Goal: Information Seeking & Learning: Check status

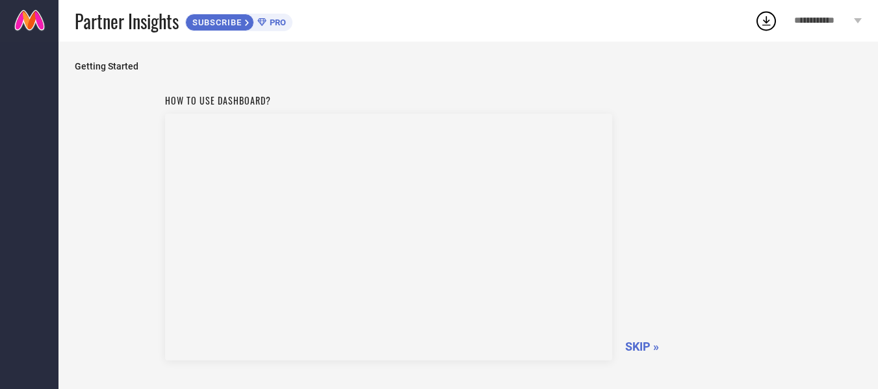
scroll to position [81, 0]
click at [644, 262] on span "SKIP »" at bounding box center [642, 266] width 34 height 14
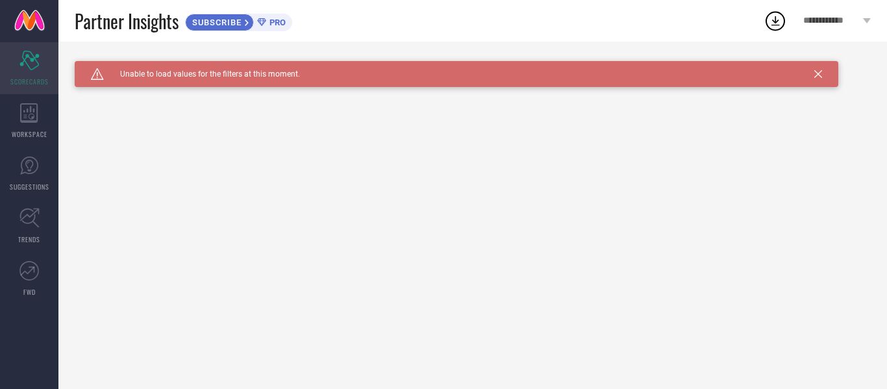
click at [29, 72] on div "Scorecard SCORECARDS" at bounding box center [29, 68] width 58 height 52
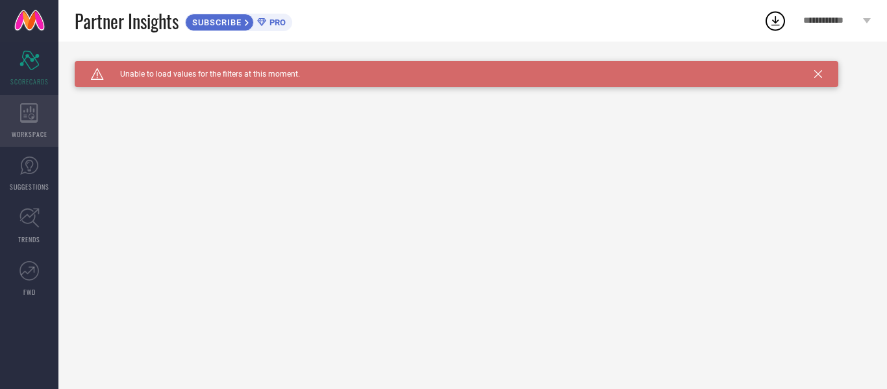
click at [32, 116] on icon at bounding box center [29, 112] width 18 height 19
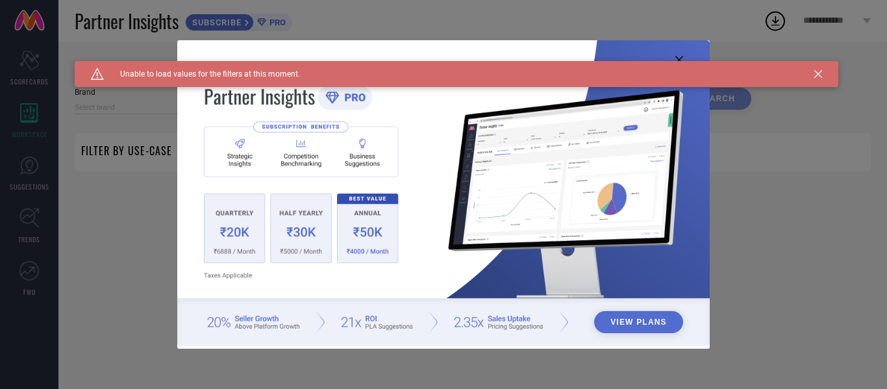
type input "1 STOP FASHION"
type input "All"
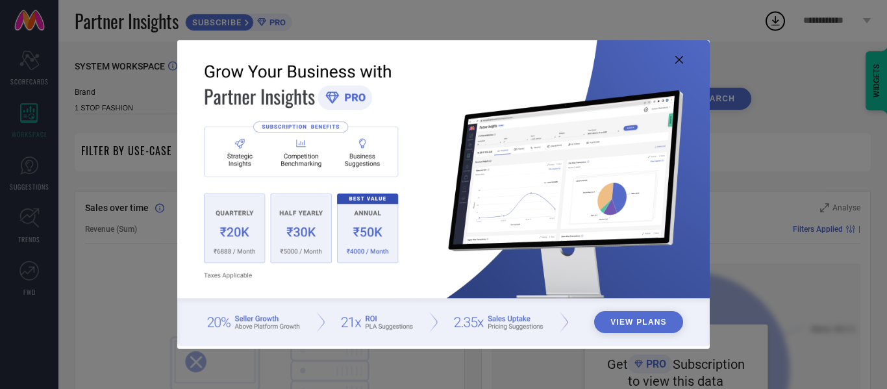
click at [679, 55] on img at bounding box center [443, 193] width 533 height 306
click at [679, 59] on icon at bounding box center [680, 60] width 8 height 8
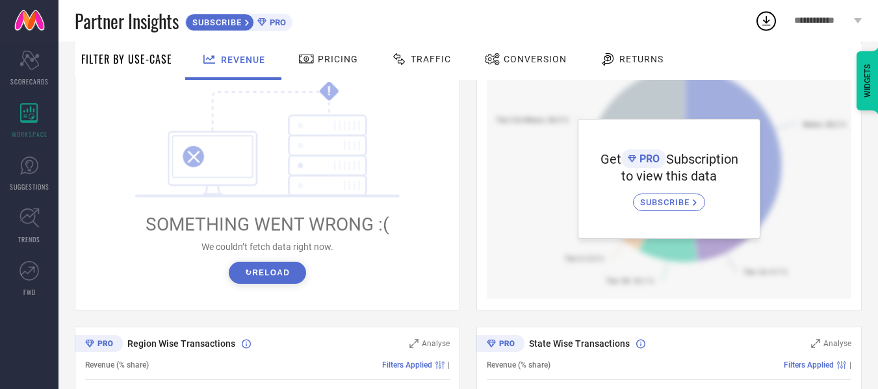
scroll to position [206, 0]
click at [266, 279] on button "↻ Reload" at bounding box center [267, 272] width 77 height 22
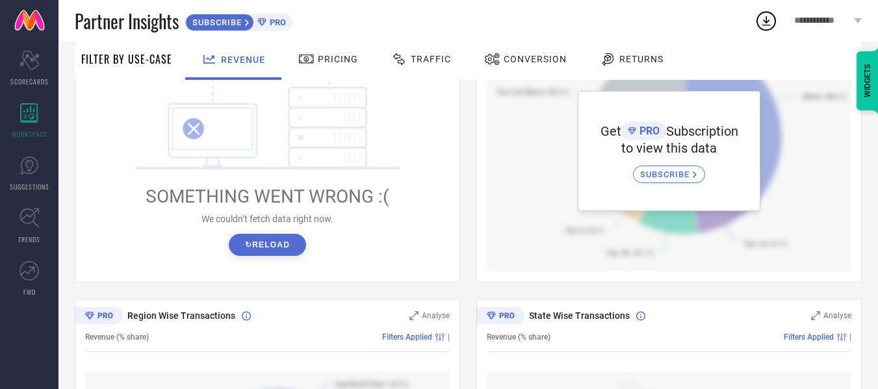
scroll to position [0, 0]
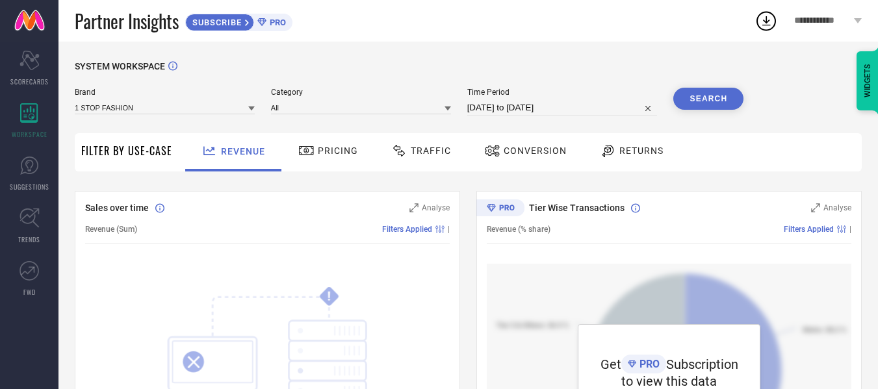
click at [318, 152] on span "Pricing" at bounding box center [338, 151] width 40 height 10
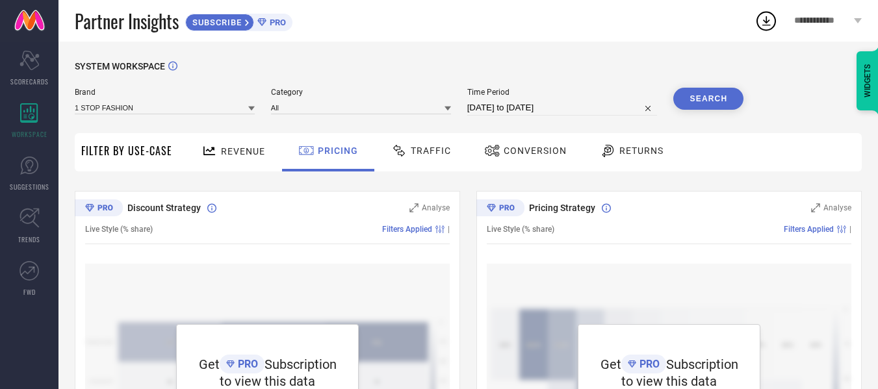
click at [419, 142] on div "Traffic" at bounding box center [421, 151] width 66 height 22
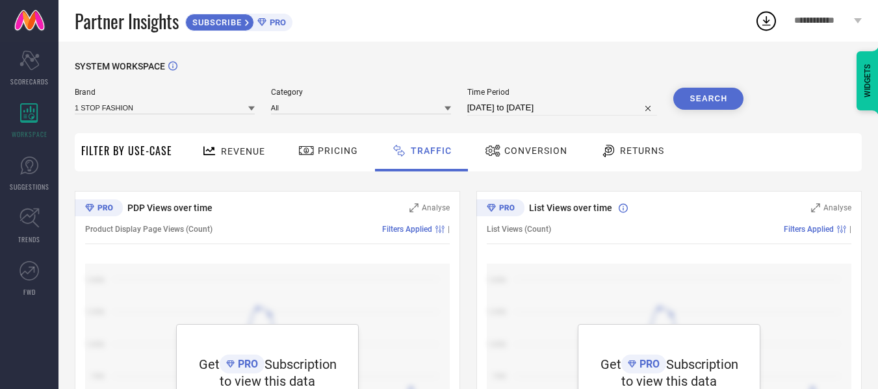
scroll to position [147, 0]
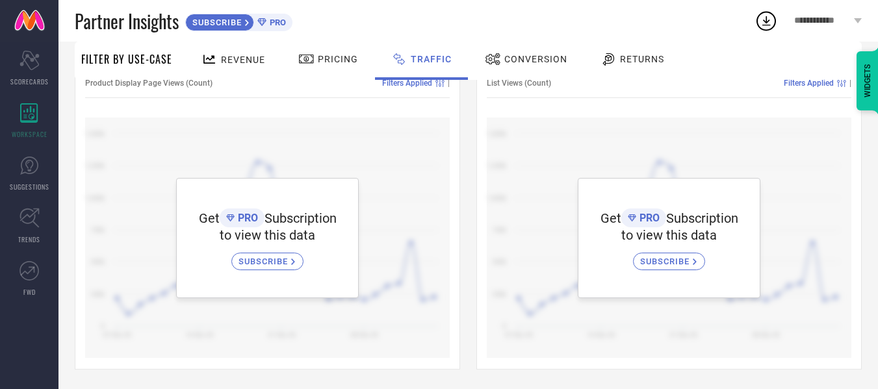
click at [531, 62] on span "Conversion" at bounding box center [535, 59] width 63 height 10
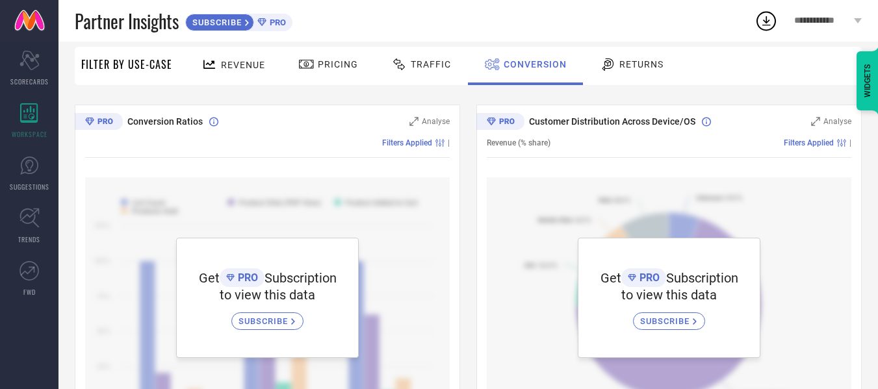
scroll to position [0, 0]
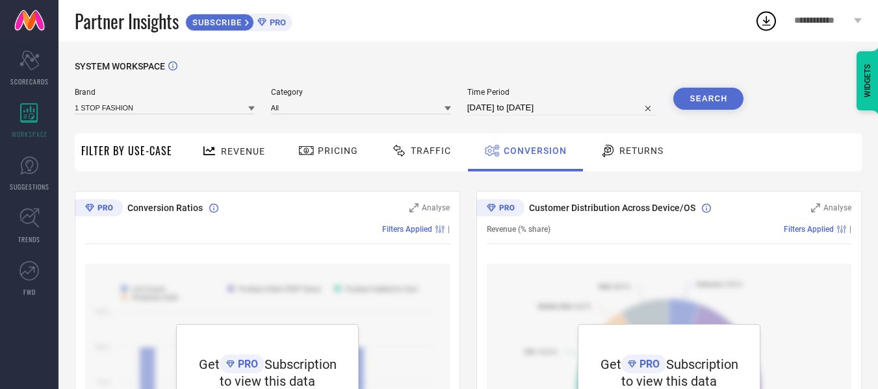
click at [635, 144] on div "Returns" at bounding box center [631, 151] width 70 height 22
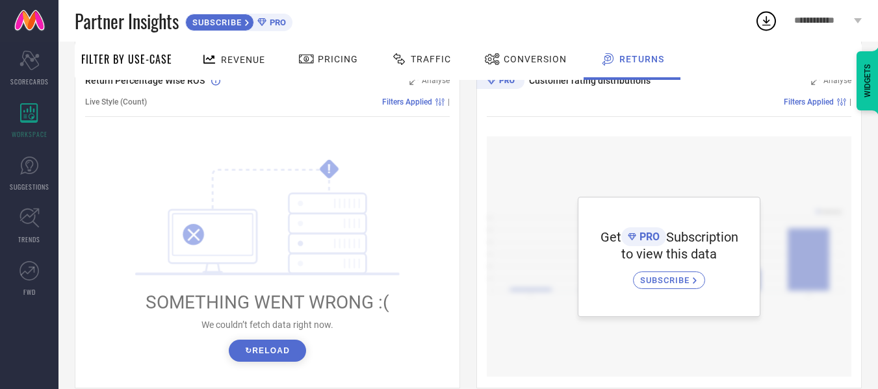
scroll to position [445, 0]
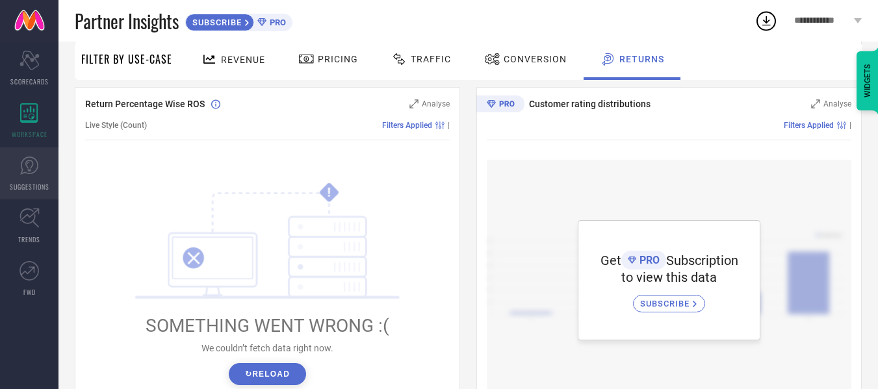
click at [37, 172] on icon at bounding box center [28, 165] width 19 height 19
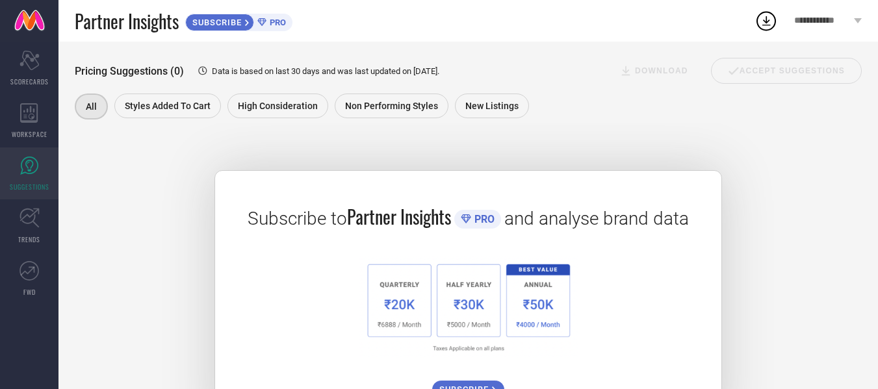
scroll to position [239, 0]
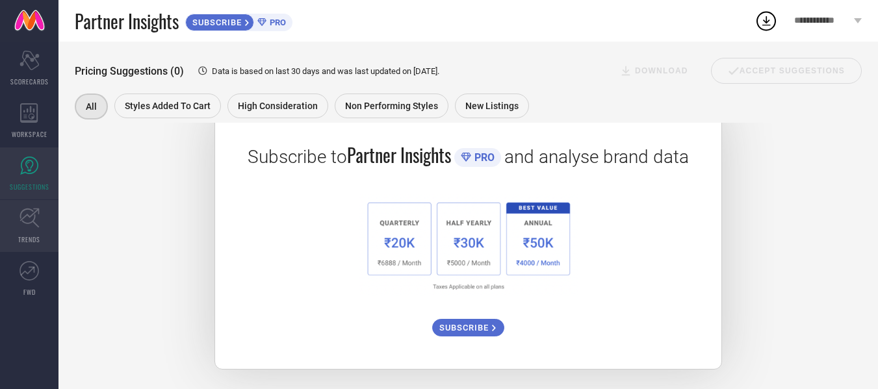
click at [34, 226] on icon at bounding box center [29, 218] width 20 height 20
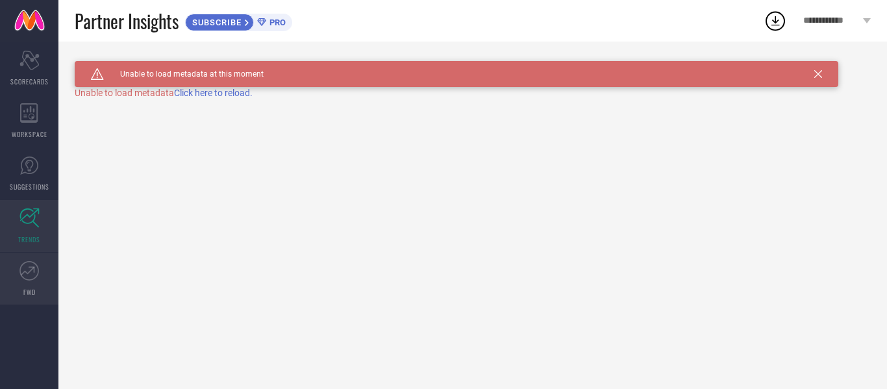
click at [32, 259] on link "FWD" at bounding box center [29, 279] width 58 height 52
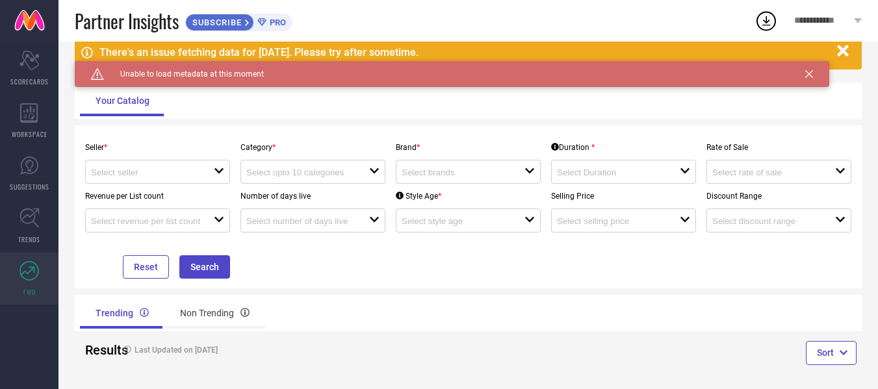
scroll to position [71, 0]
